Goal: Navigation & Orientation: Understand site structure

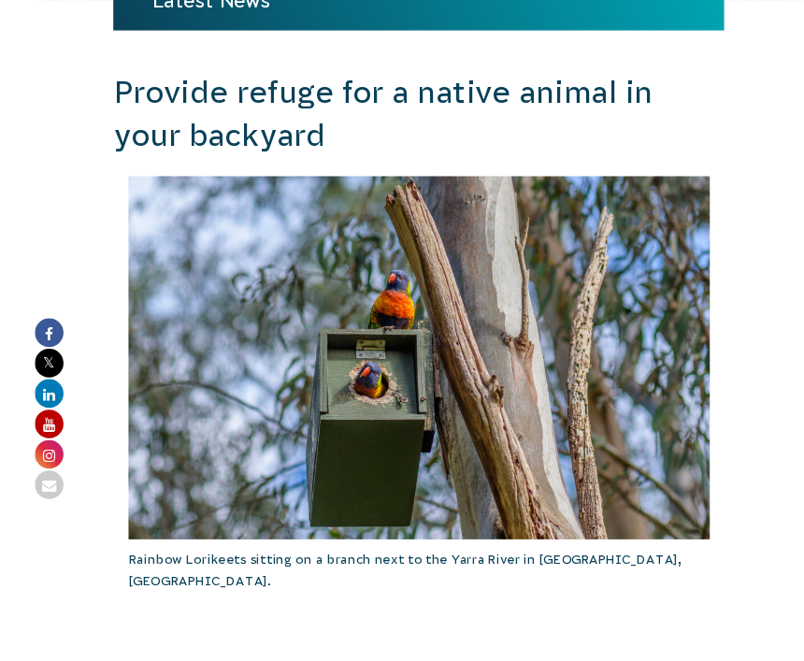
scroll to position [422, 0]
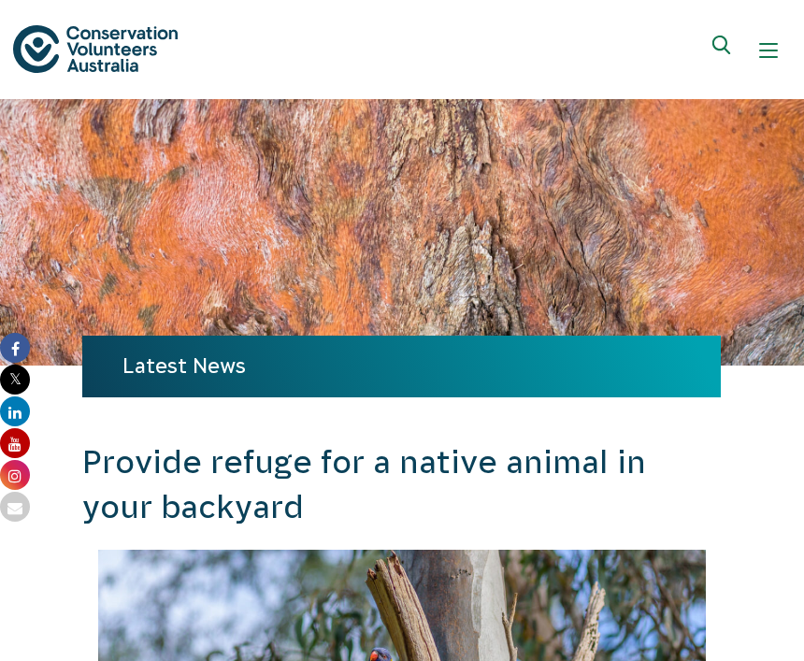
click at [79, 50] on img at bounding box center [95, 49] width 164 height 48
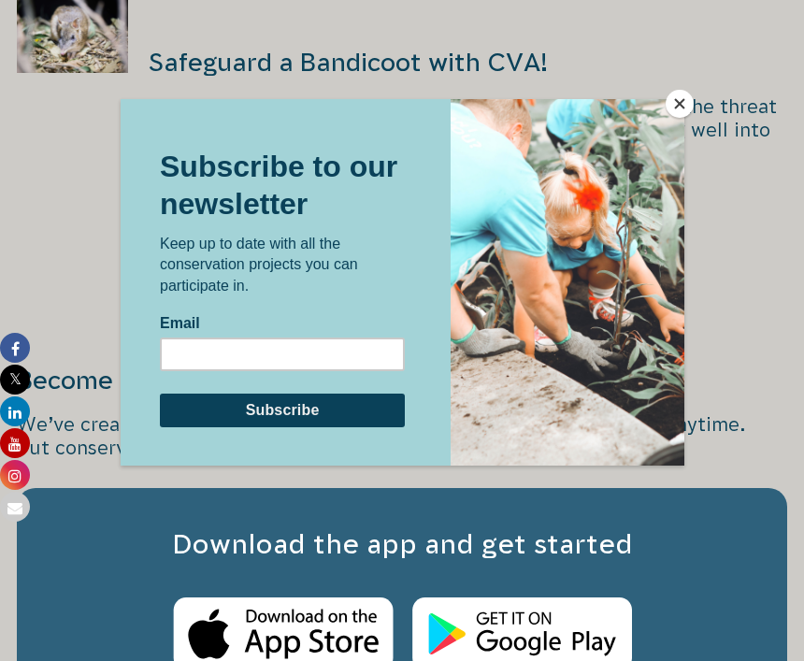
scroll to position [2379, 0]
click at [686, 137] on div at bounding box center [402, 330] width 804 height 661
click at [677, 109] on button "Close" at bounding box center [679, 104] width 28 height 28
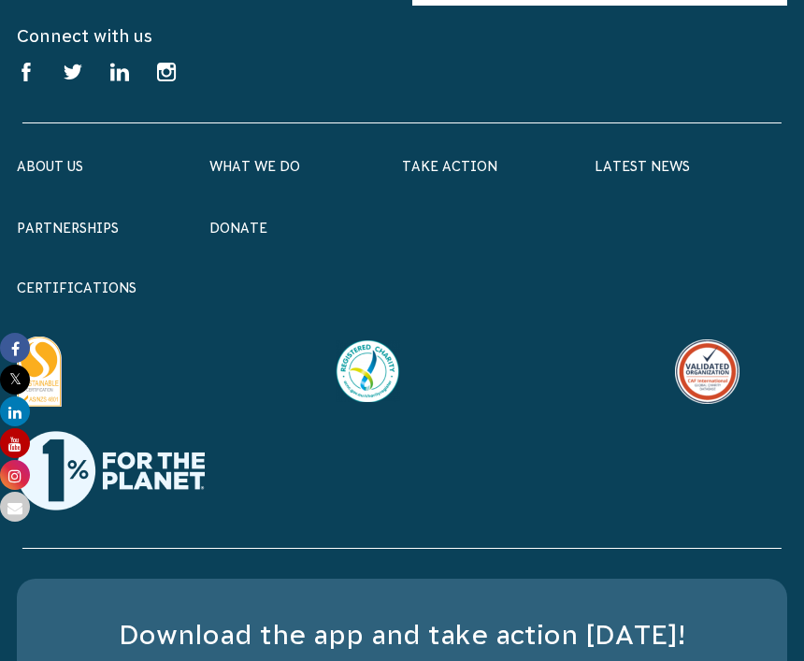
scroll to position [5209, 0]
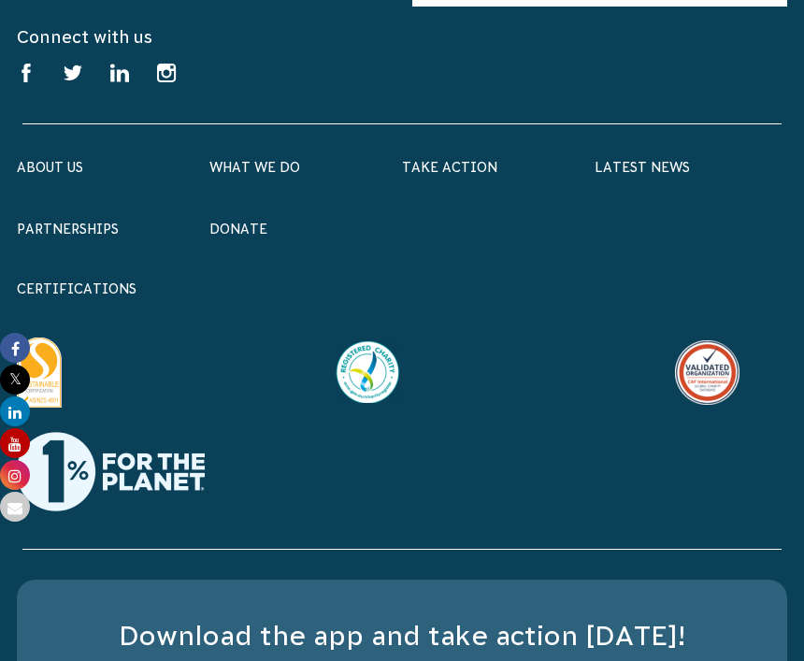
click at [43, 160] on link "About Us" at bounding box center [50, 167] width 66 height 15
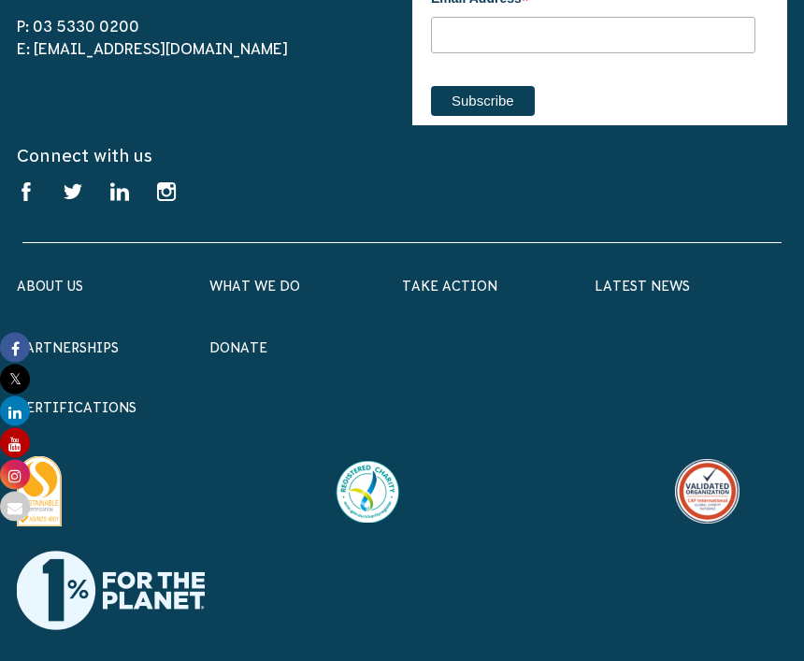
scroll to position [2810, 0]
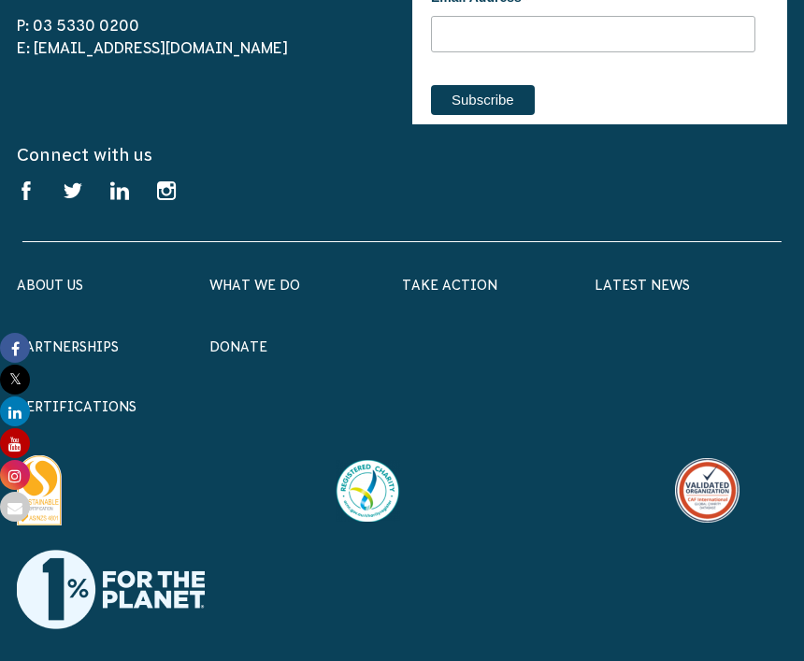
click at [250, 278] on link "What We Do" at bounding box center [254, 285] width 91 height 15
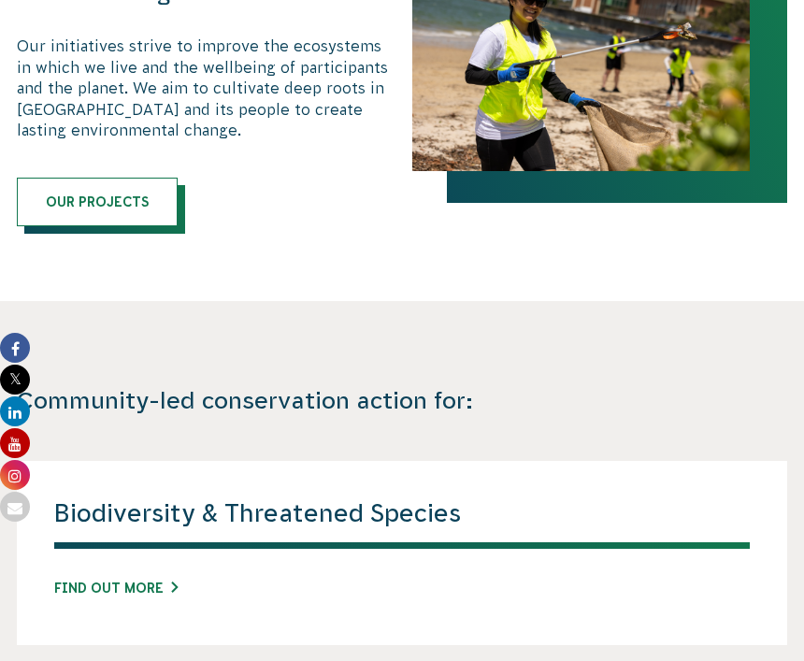
scroll to position [1020, 0]
